Goal: Navigation & Orientation: Go to known website

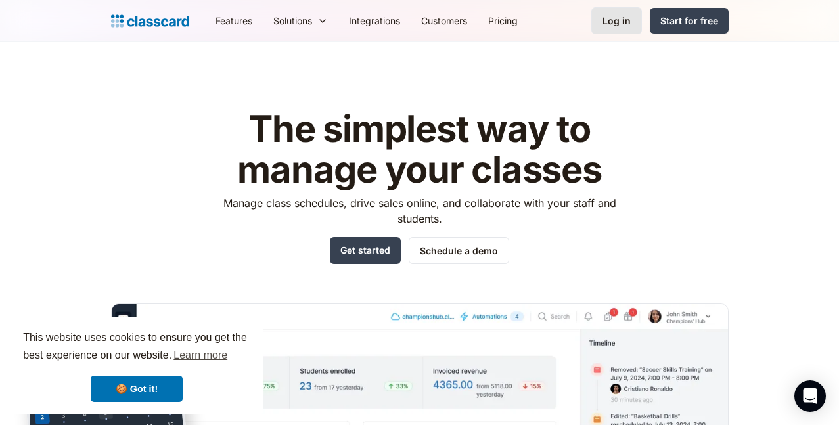
click at [631, 23] on div "Log in" at bounding box center [617, 21] width 28 height 14
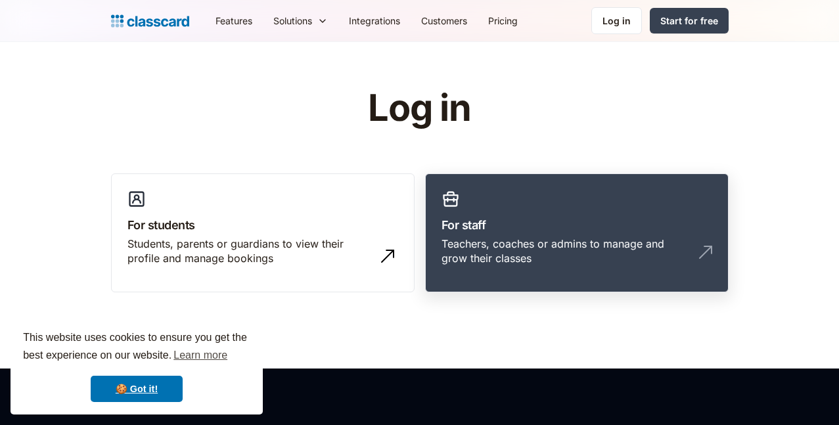
click at [586, 218] on h3 "For staff" at bounding box center [577, 225] width 271 height 18
